Goal: Task Accomplishment & Management: Manage account settings

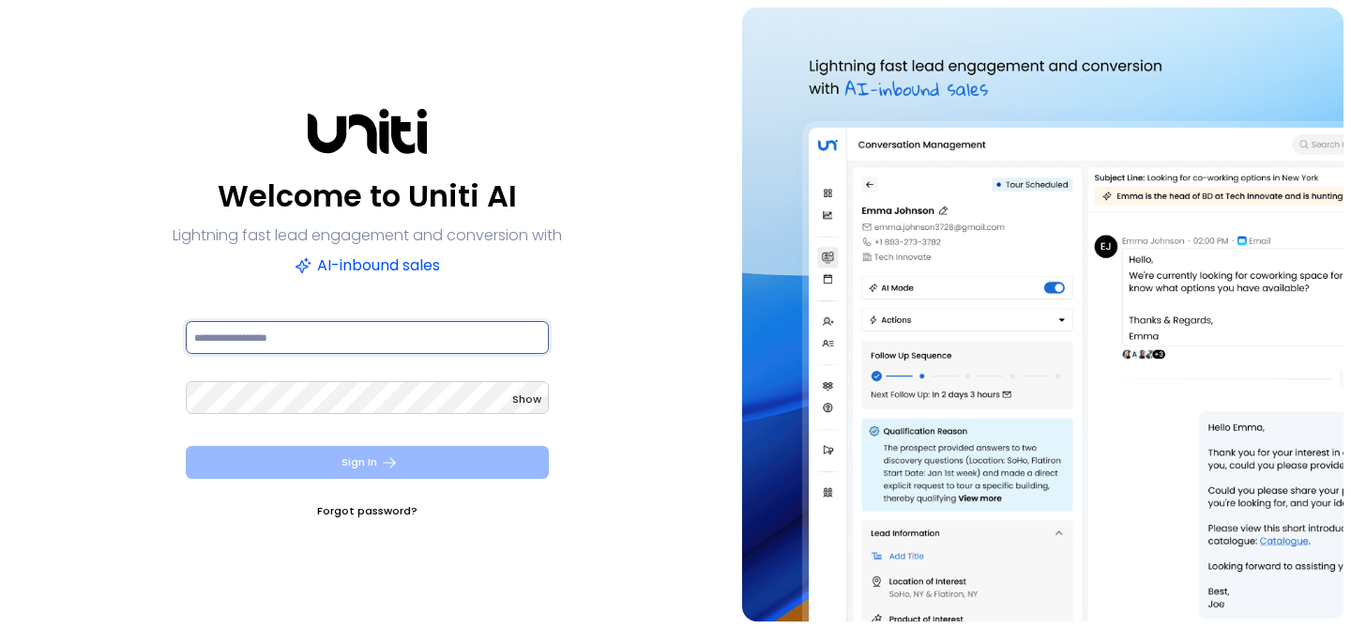
type input "**********"
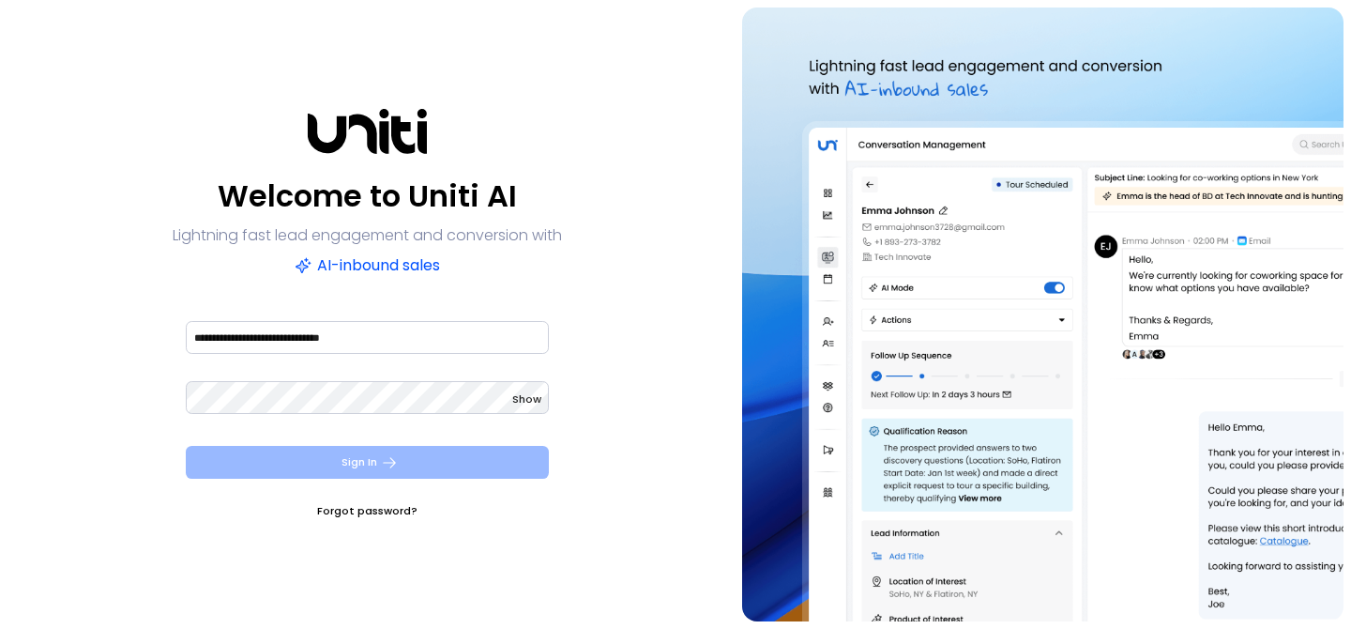
click at [391, 460] on icon "submit" at bounding box center [389, 462] width 13 height 10
